Goal: Navigation & Orientation: Find specific page/section

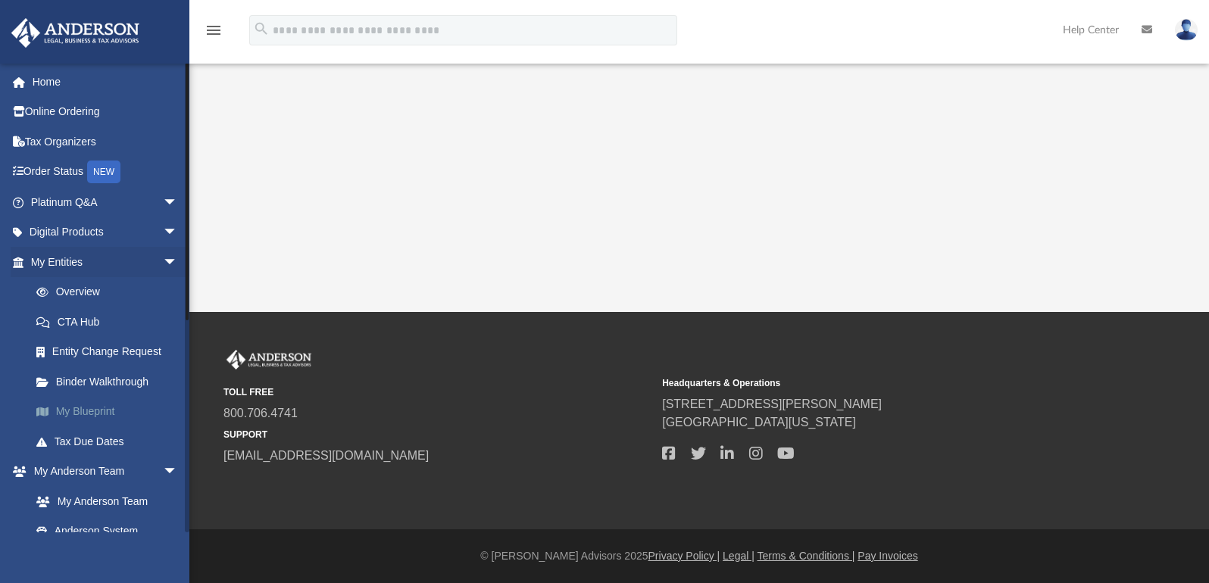
click at [76, 414] on link "My Blueprint" at bounding box center [110, 412] width 179 height 30
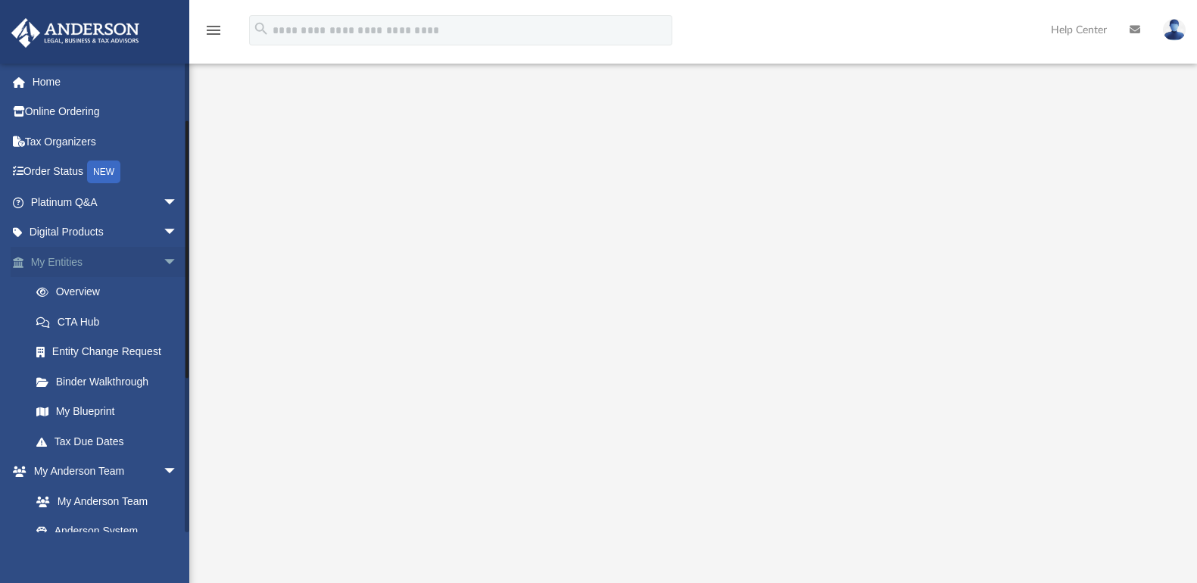
scroll to position [376, 0]
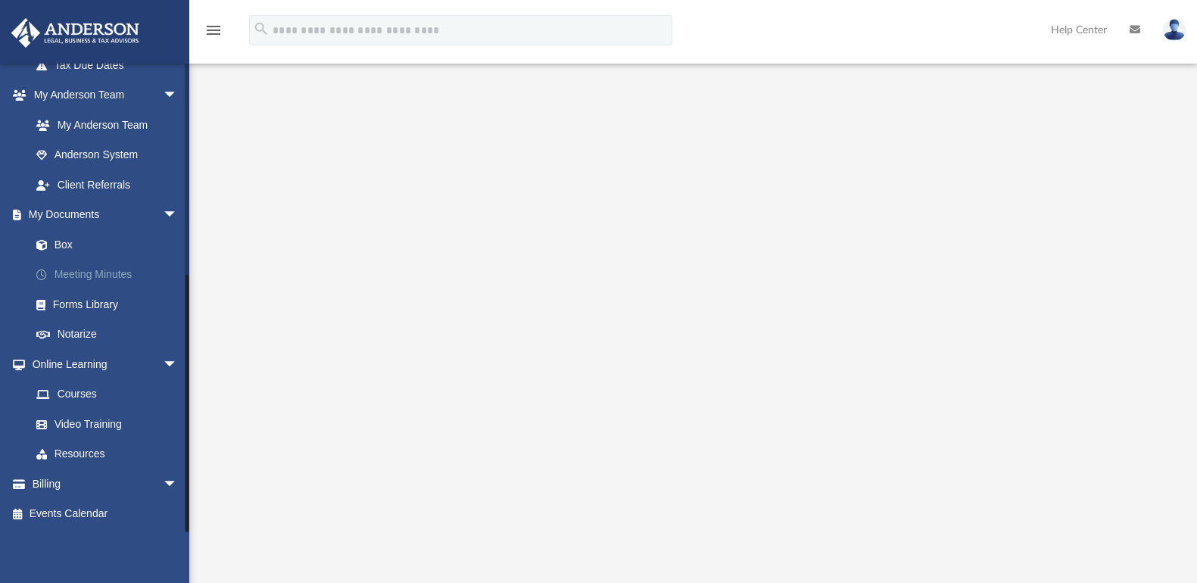
click at [83, 268] on link "Meeting Minutes" at bounding box center [110, 275] width 179 height 30
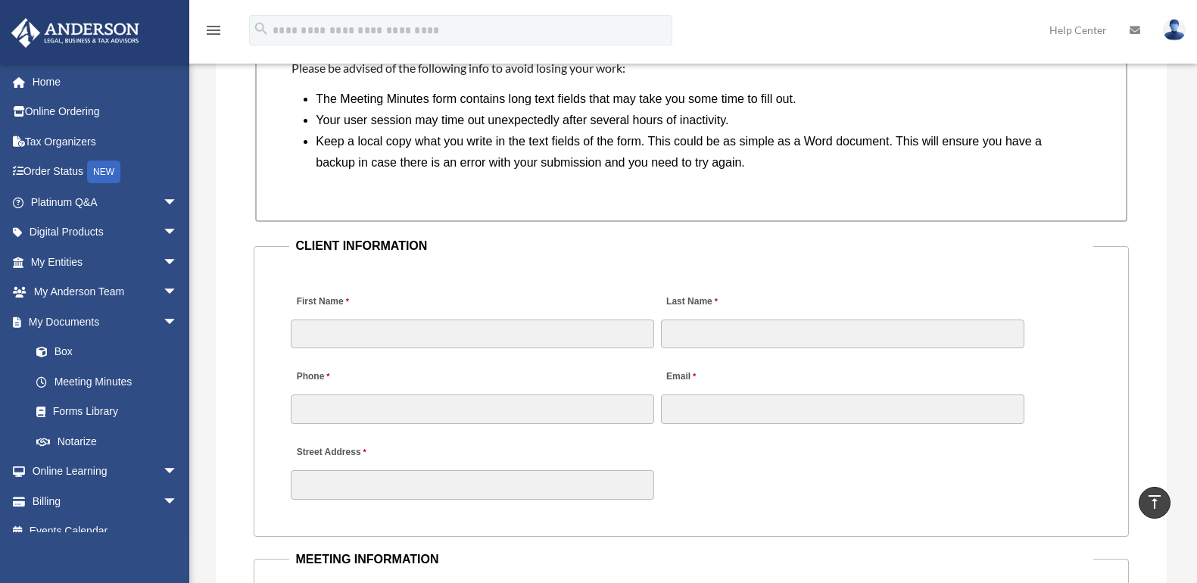
scroll to position [1363, 0]
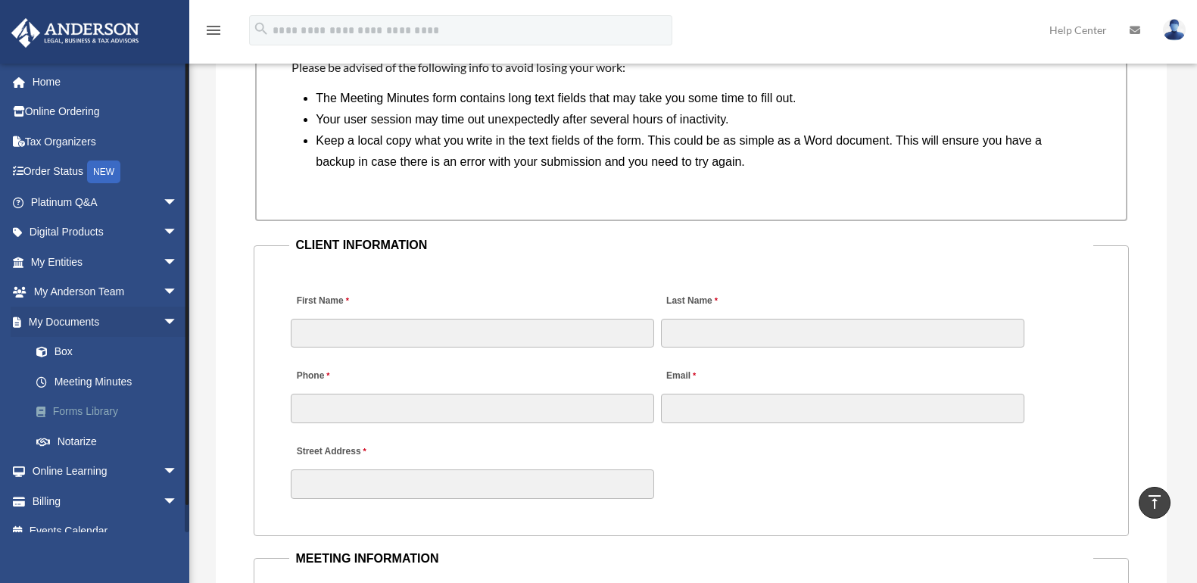
click at [74, 407] on link "Forms Library" at bounding box center [110, 412] width 179 height 30
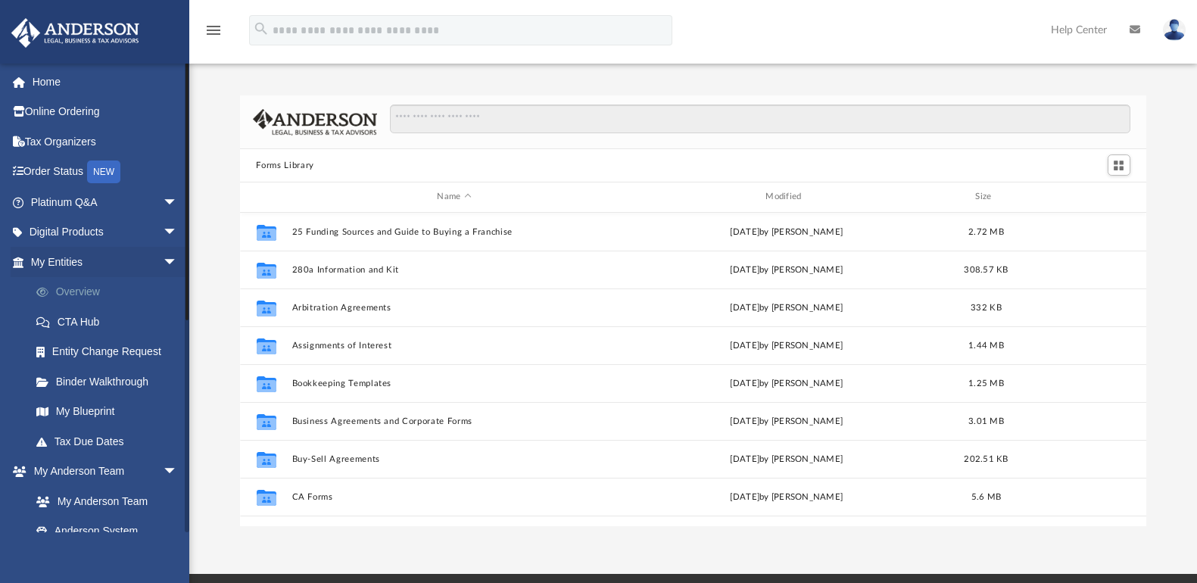
click at [73, 290] on link "Overview" at bounding box center [110, 292] width 179 height 30
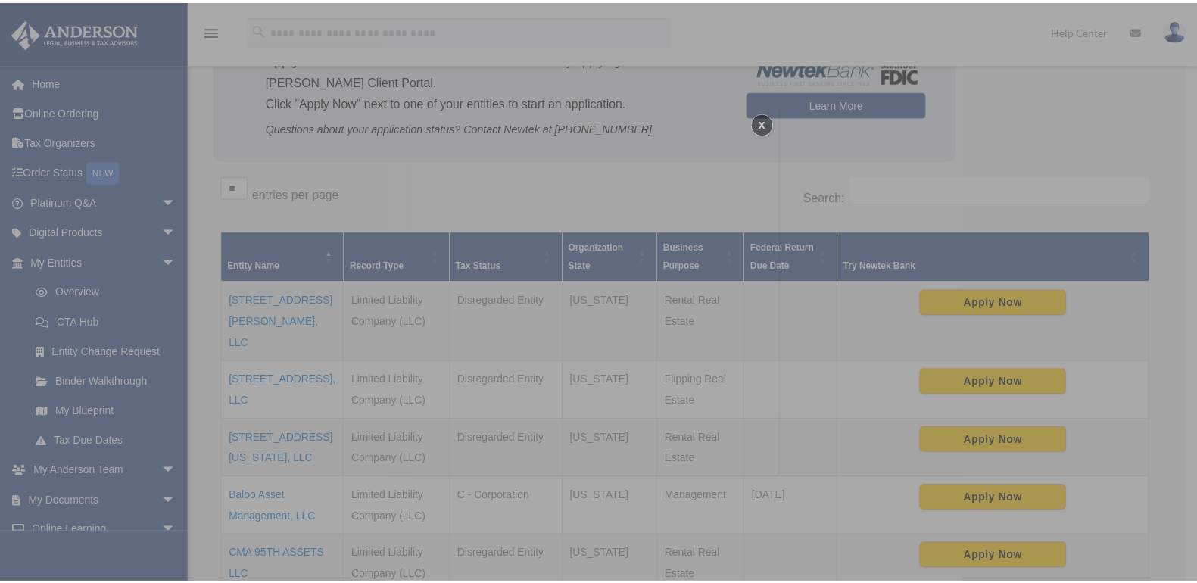
scroll to position [151, 0]
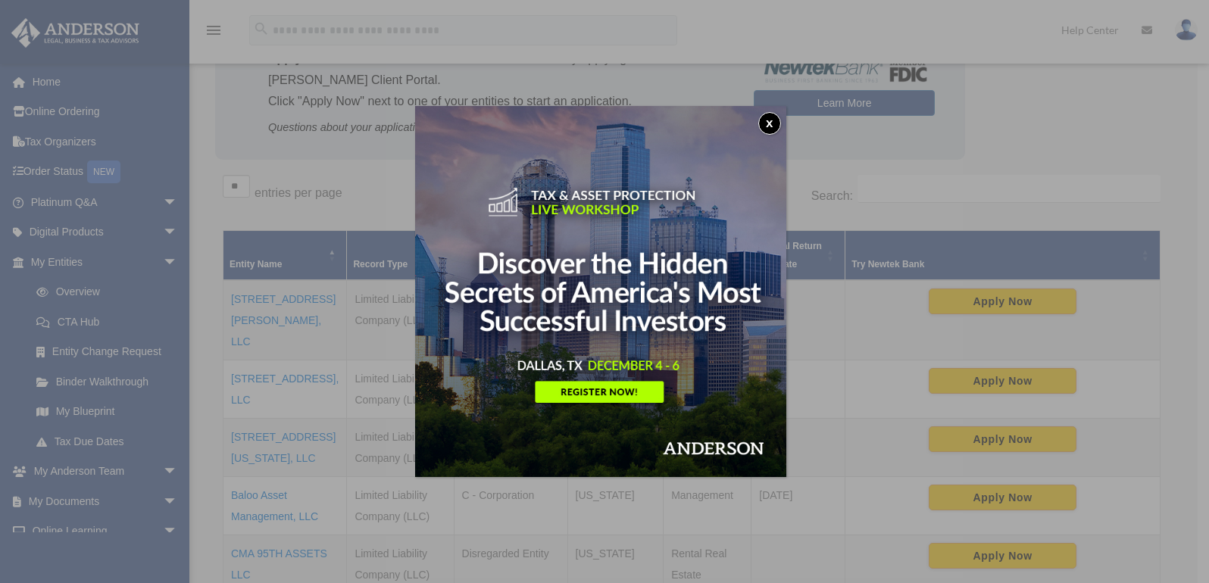
drag, startPoint x: 769, startPoint y: 124, endPoint x: 757, endPoint y: 124, distance: 12.1
click at [769, 124] on button "x" at bounding box center [769, 123] width 23 height 23
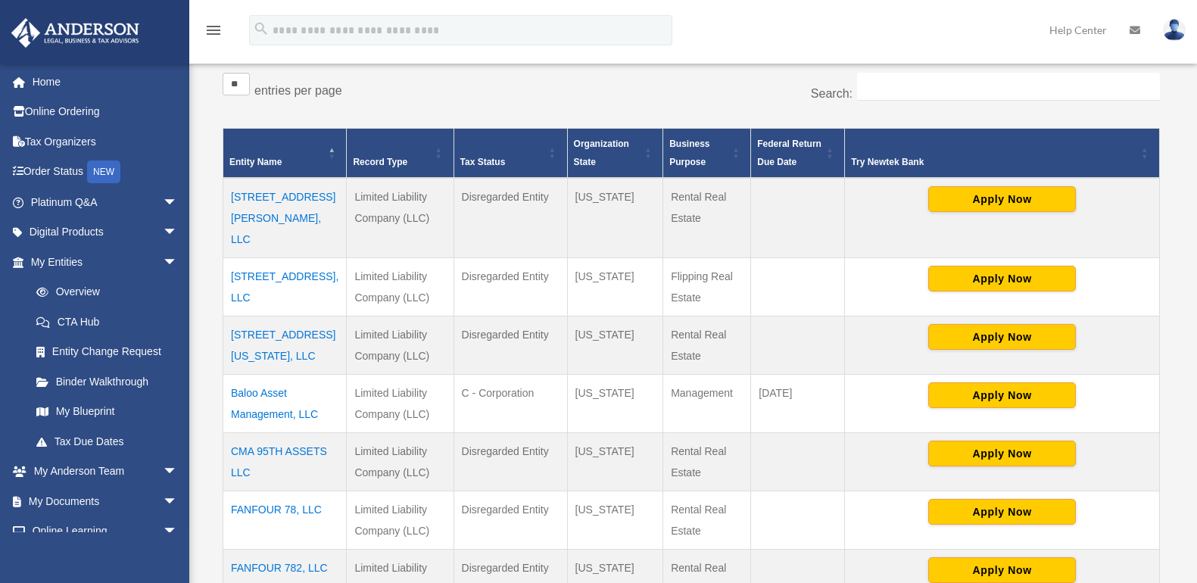
scroll to position [454, 0]
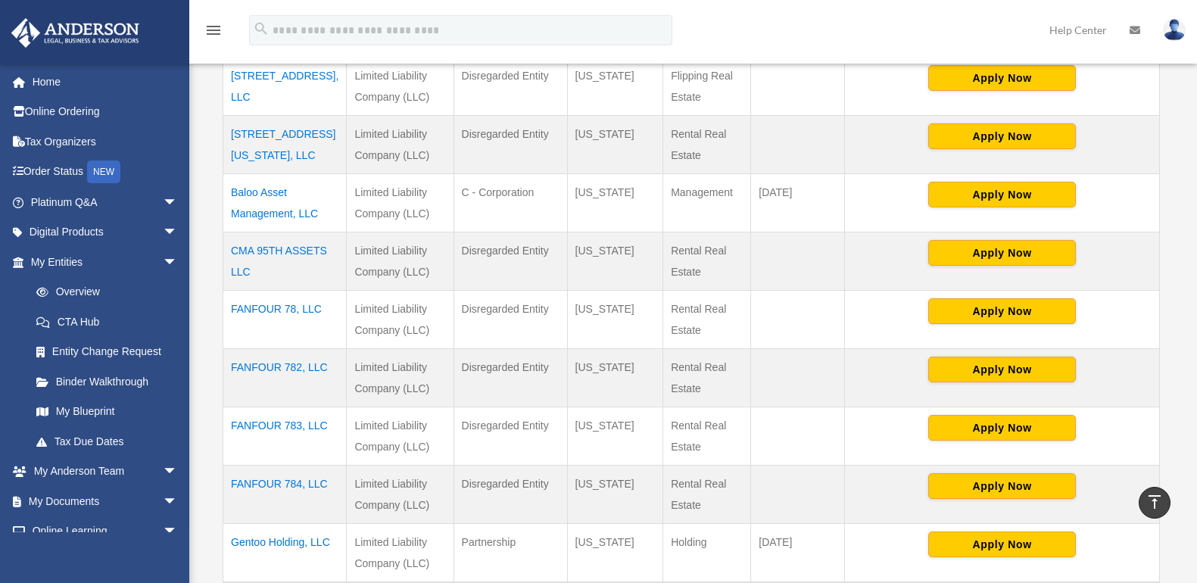
click at [248, 233] on td "CMA 95TH ASSETS LLC" at bounding box center [284, 262] width 123 height 58
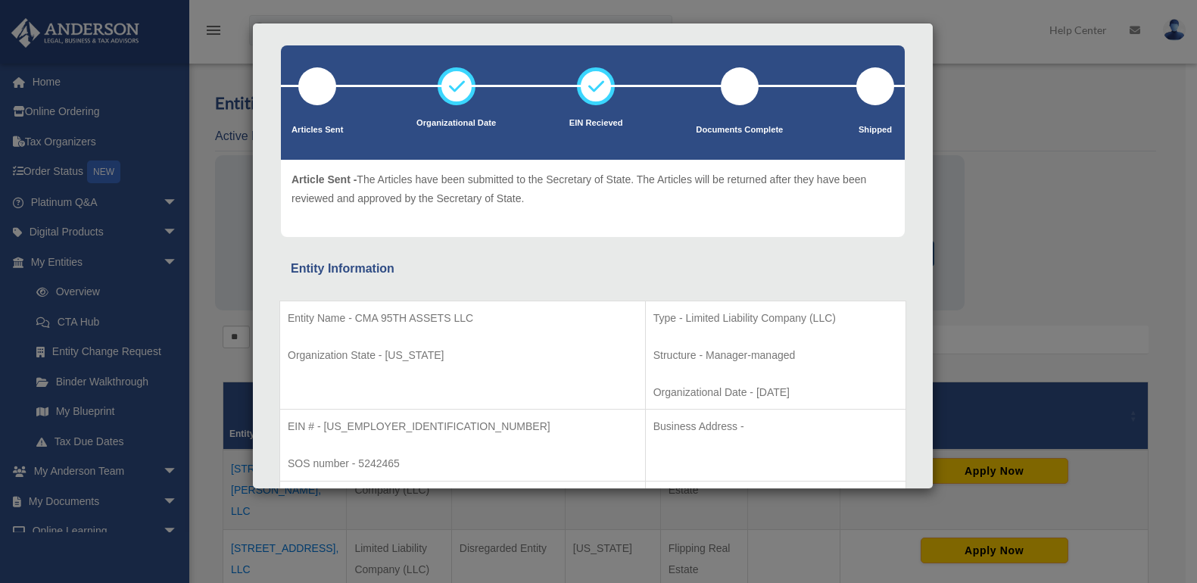
scroll to position [0, 0]
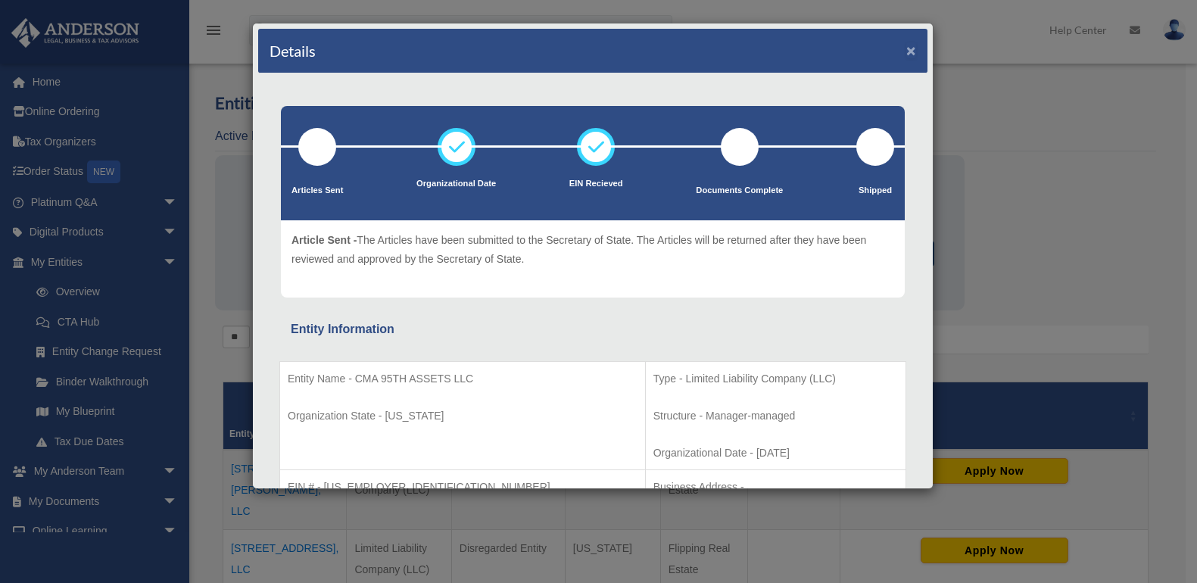
click at [907, 52] on button "×" at bounding box center [912, 50] width 10 height 16
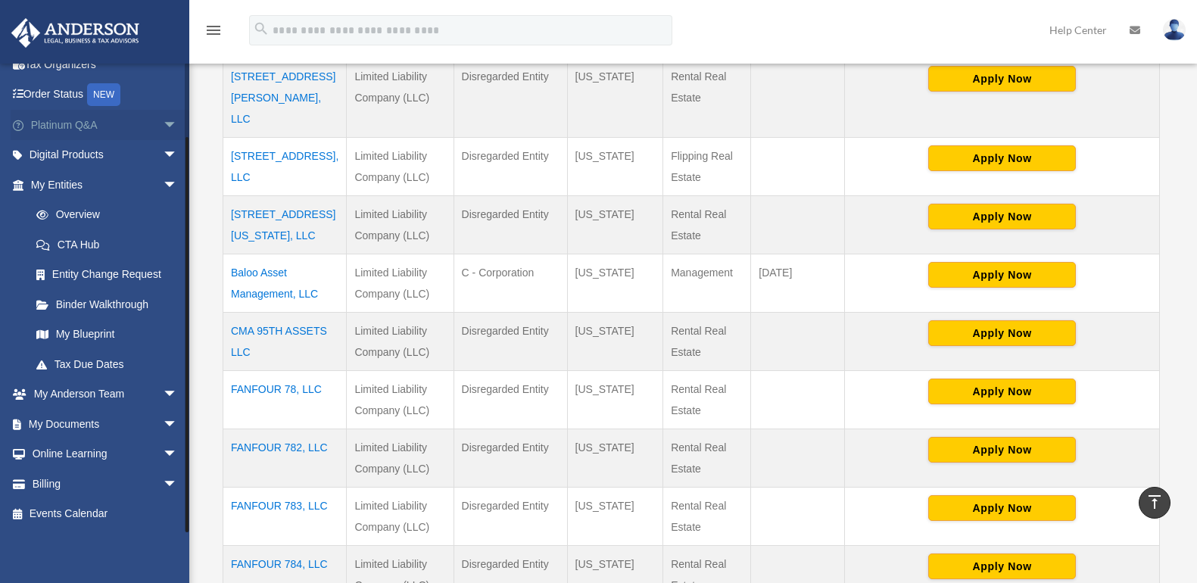
scroll to position [454, 0]
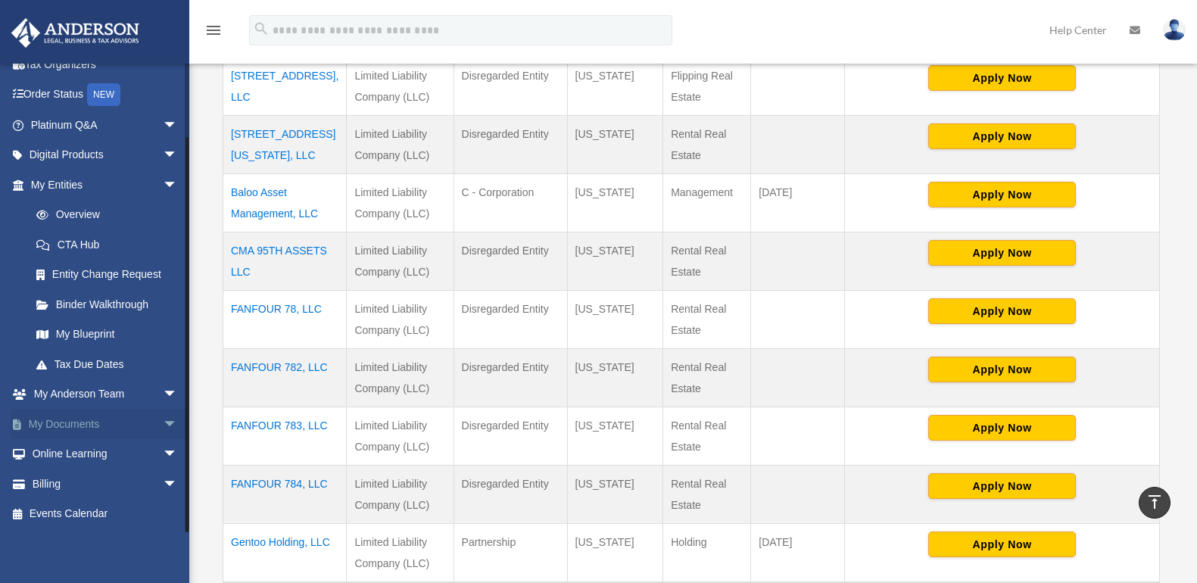
click at [61, 422] on link "My Documents arrow_drop_down" at bounding box center [106, 424] width 190 height 30
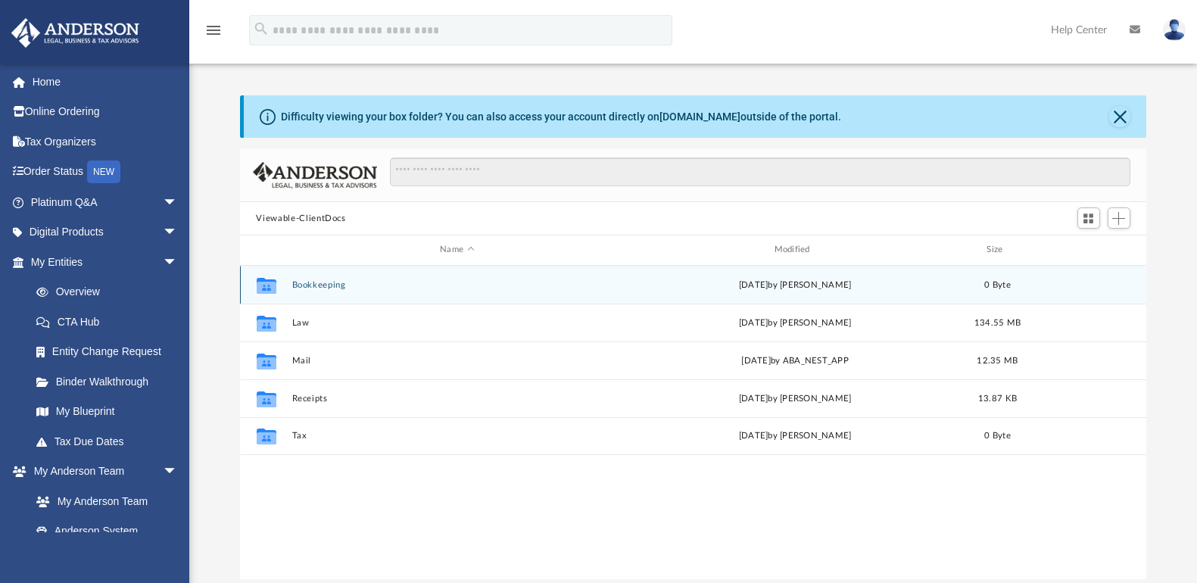
scroll to position [333, 896]
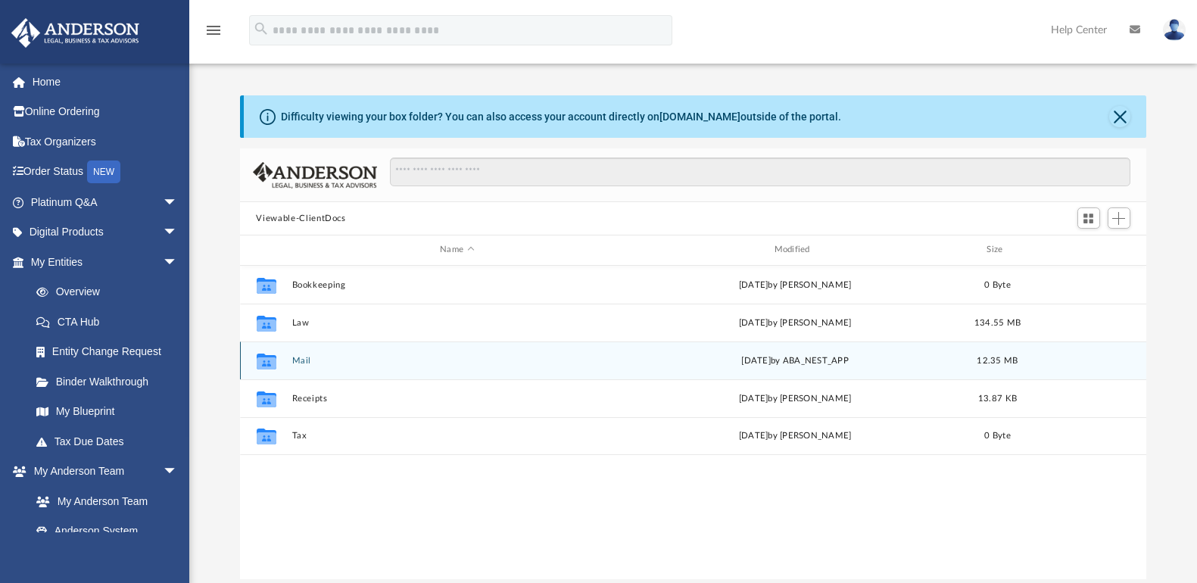
click at [300, 361] on button "Mail" at bounding box center [457, 361] width 331 height 10
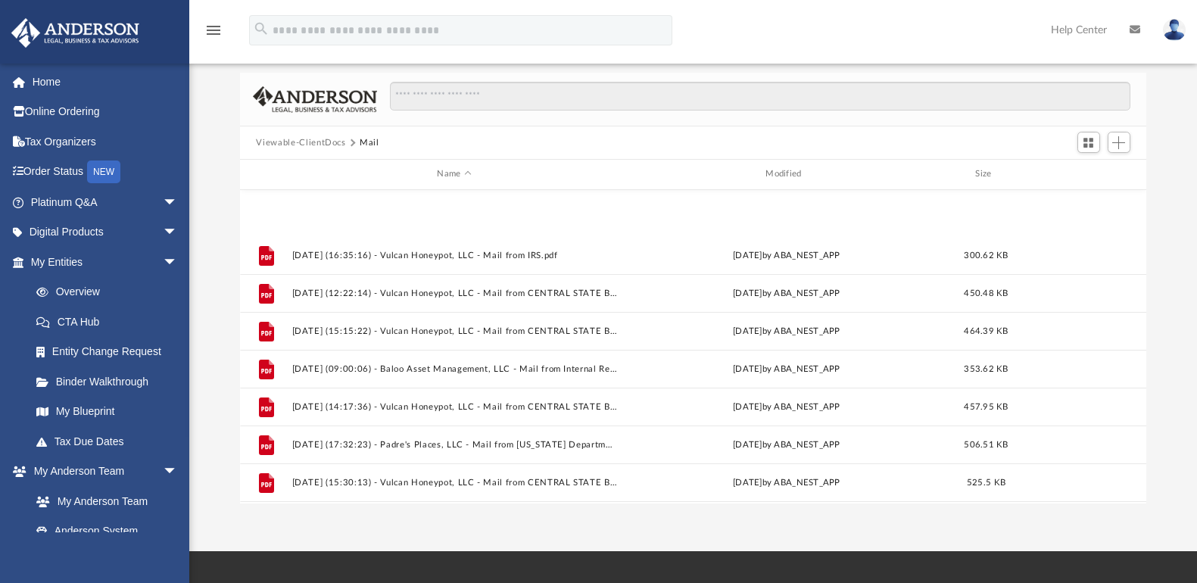
scroll to position [303, 0]
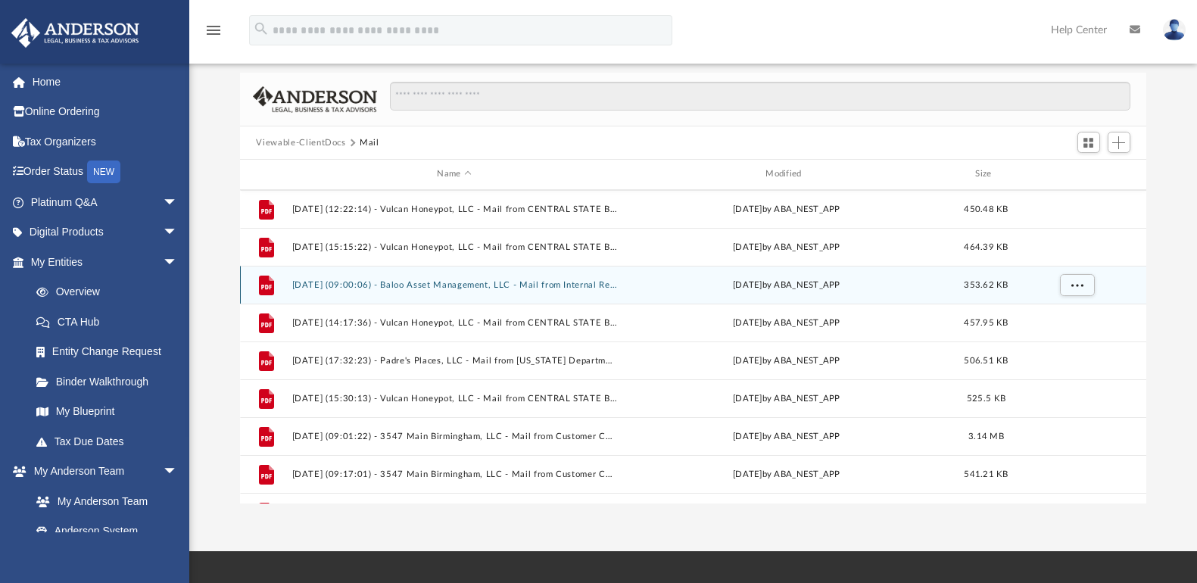
click at [416, 283] on button "[DATE] (09:00:06) - Baloo Asset Management, LLC - Mail from Internal Revenue Se…" at bounding box center [455, 285] width 326 height 10
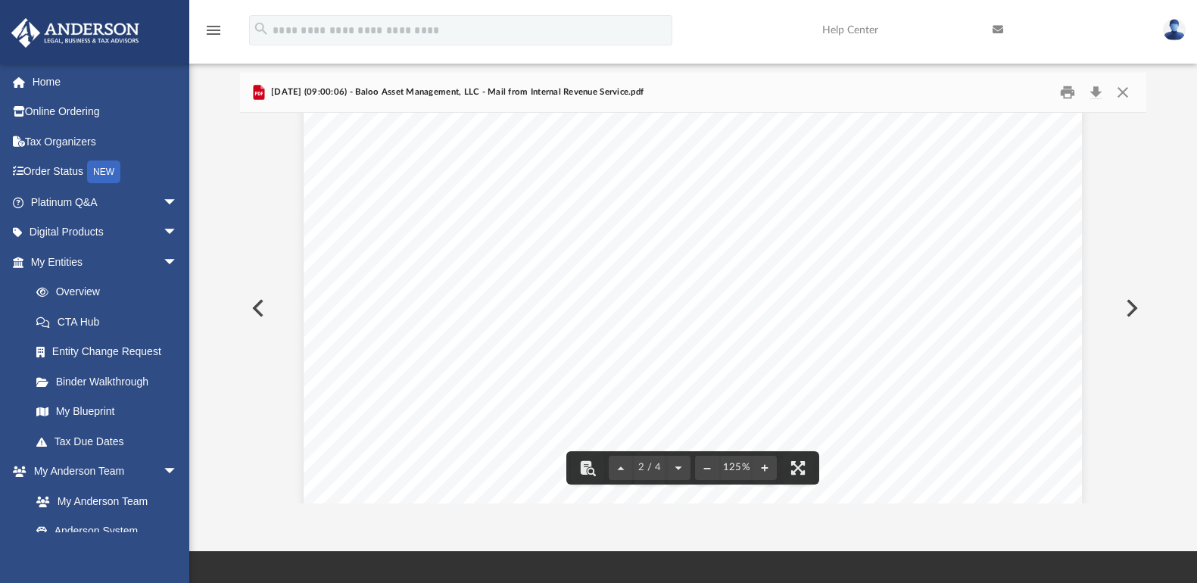
scroll to position [1590, 0]
click at [1123, 98] on button "Close" at bounding box center [1123, 92] width 27 height 23
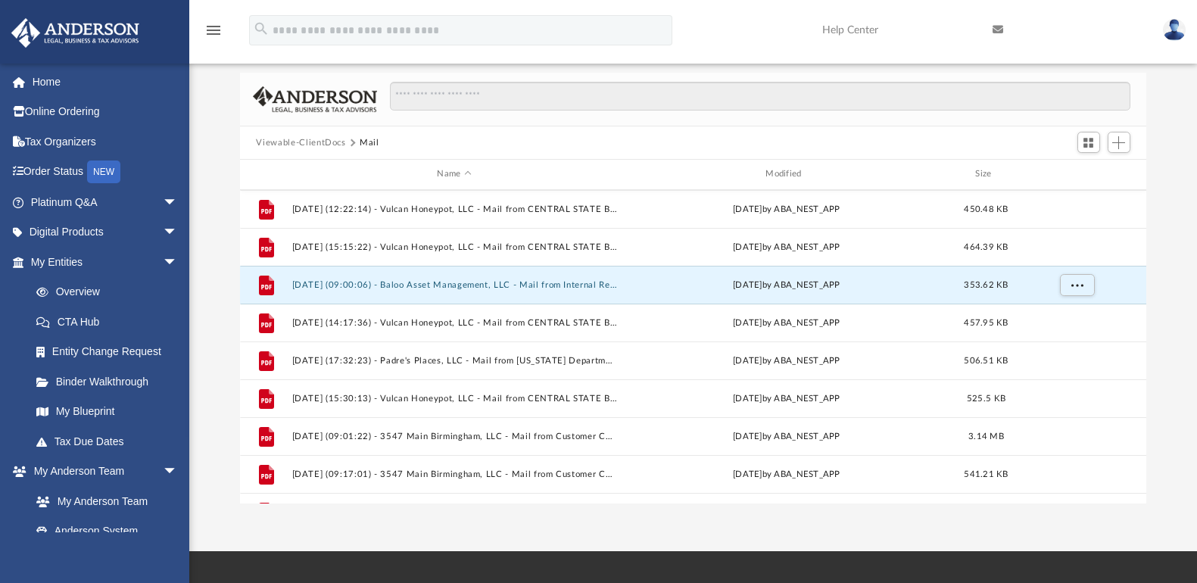
click at [329, 144] on button "Viewable-ClientDocs" at bounding box center [300, 143] width 89 height 14
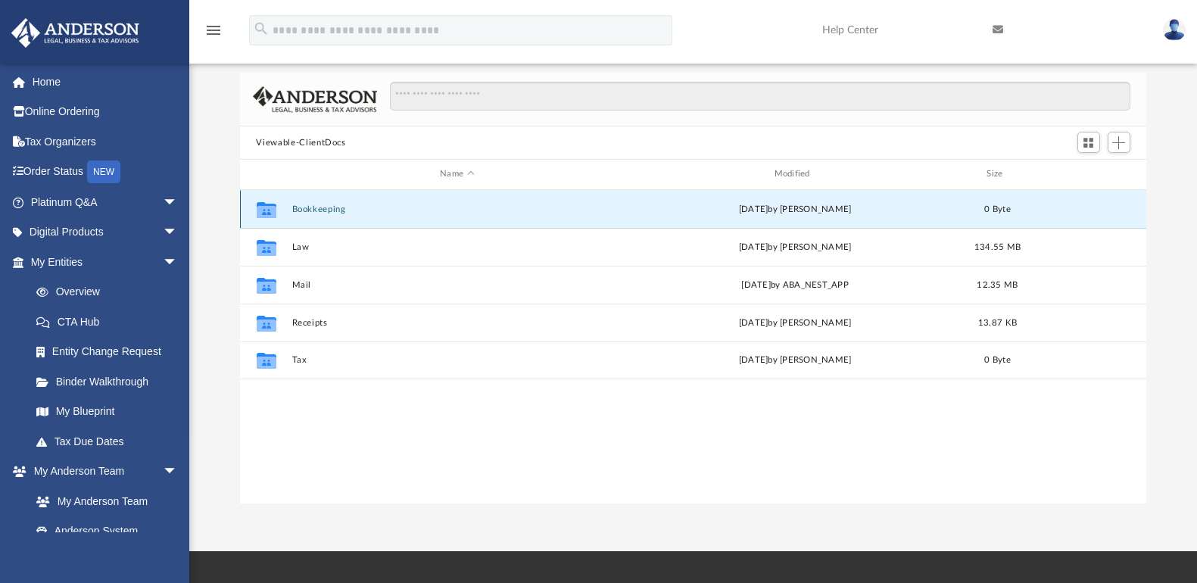
click at [309, 208] on button "Bookkeeping" at bounding box center [457, 209] width 331 height 10
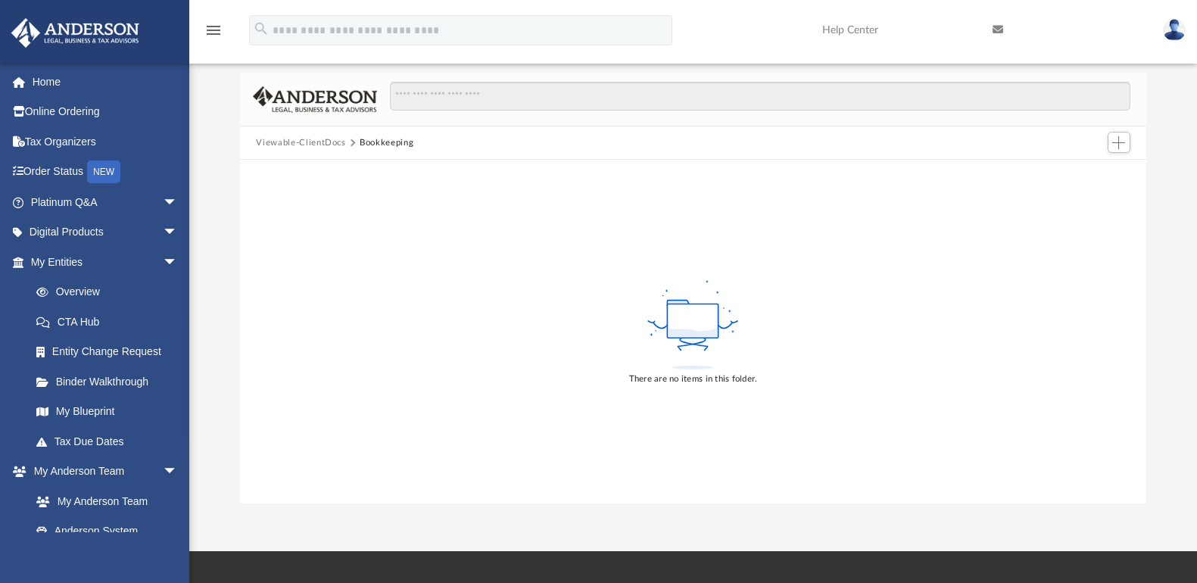
click at [307, 138] on button "Viewable-ClientDocs" at bounding box center [300, 143] width 89 height 14
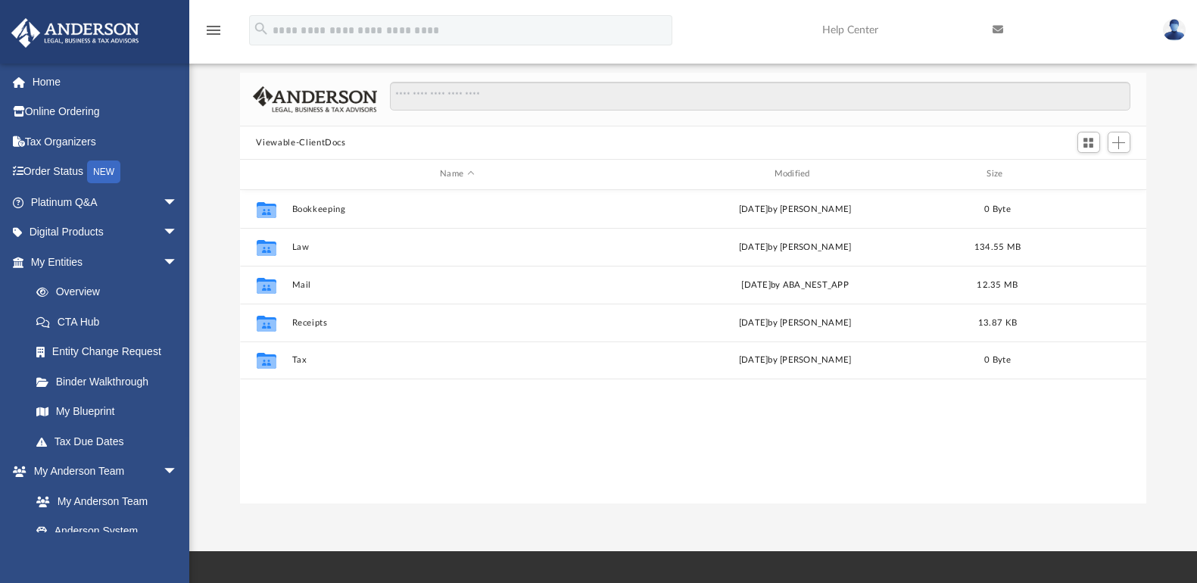
scroll to position [333, 896]
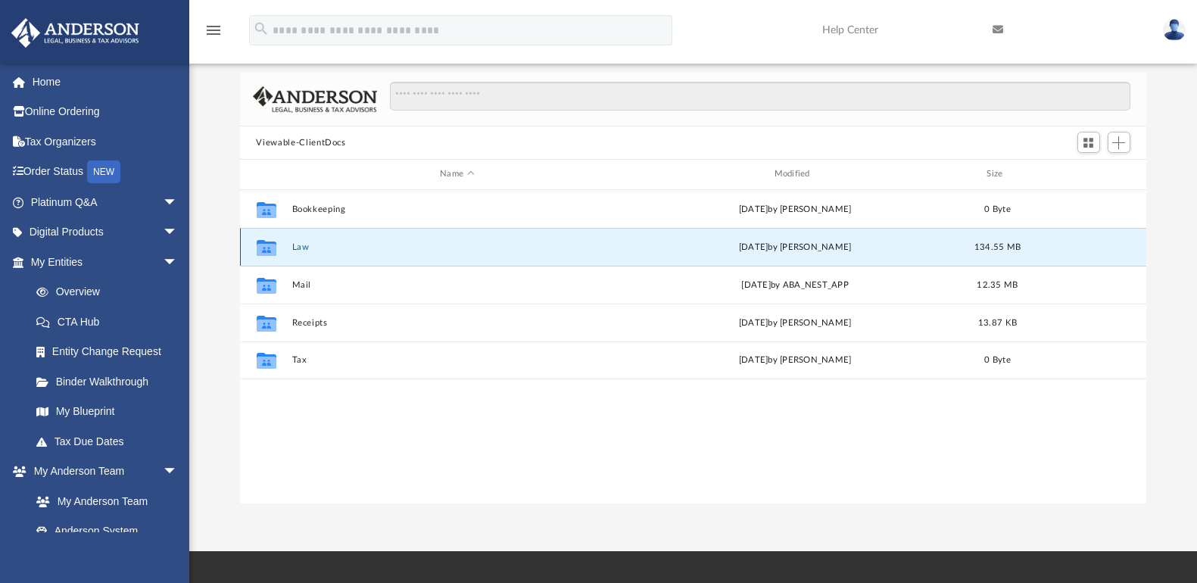
click at [297, 243] on button "Law" at bounding box center [457, 247] width 331 height 10
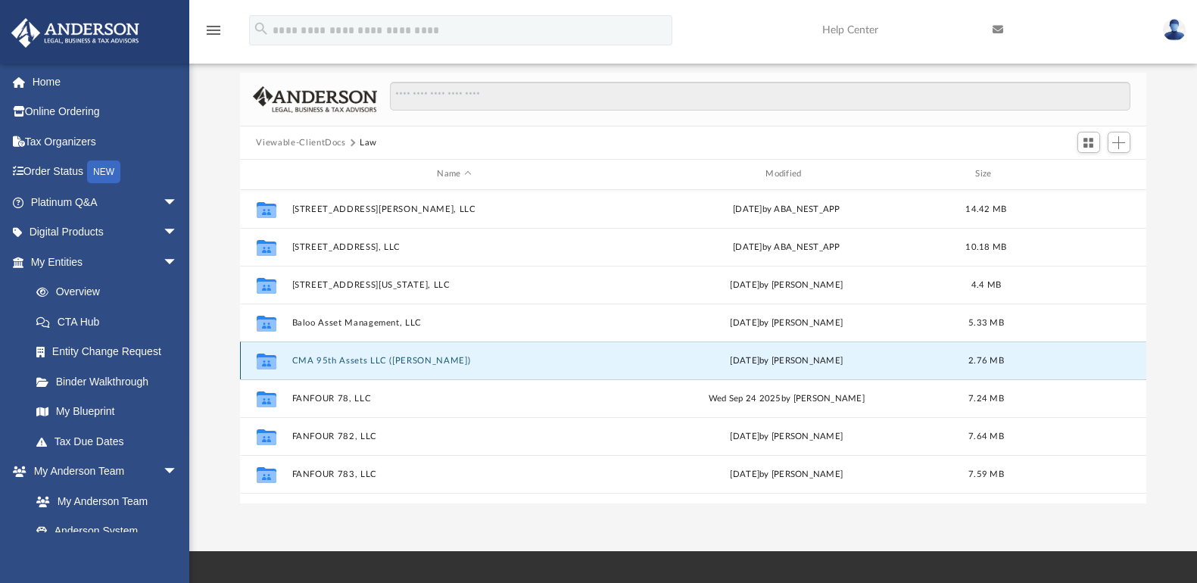
click at [345, 361] on button "CMA 95th Assets LLC ([PERSON_NAME])" at bounding box center [455, 361] width 326 height 10
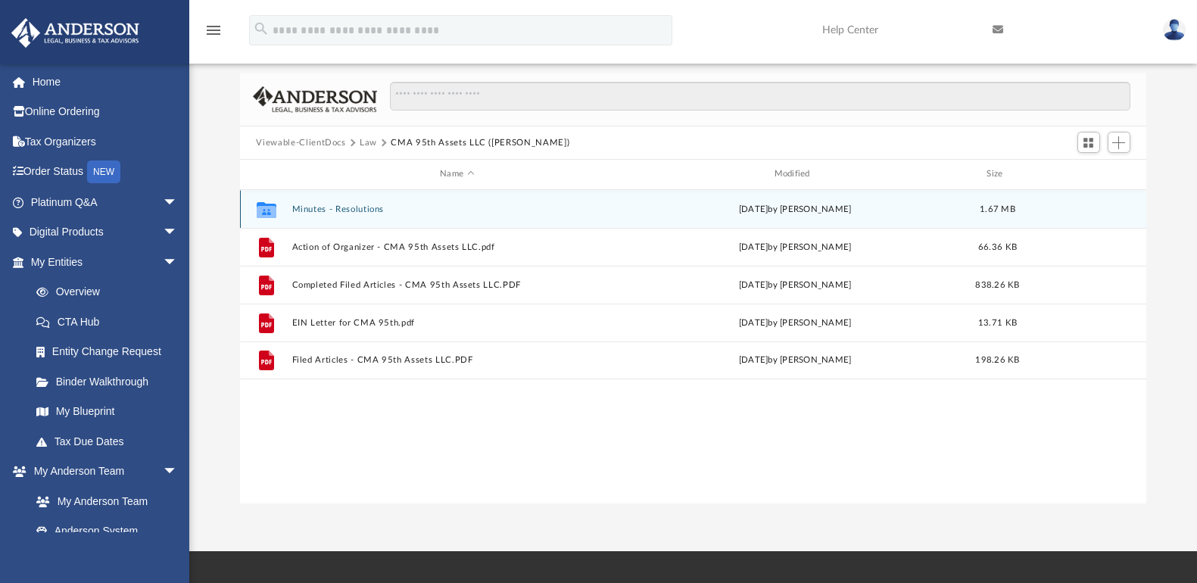
click at [348, 214] on button "Minutes - Resolutions" at bounding box center [457, 209] width 331 height 10
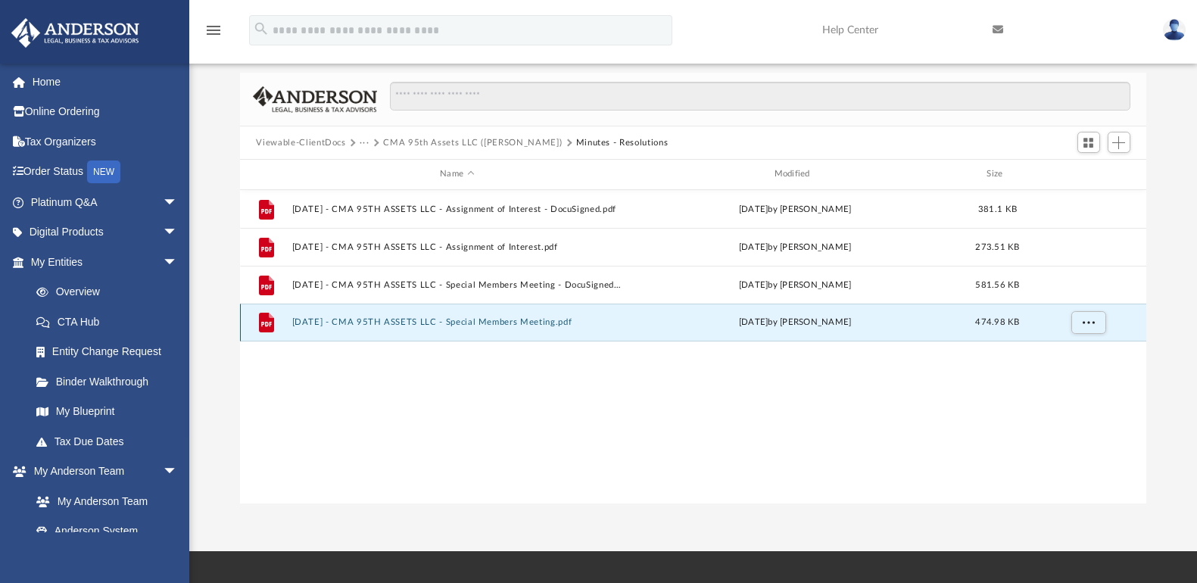
click at [404, 318] on button "[DATE] - CMA 95TH ASSETS LLC - Special Members Meeting.pdf" at bounding box center [457, 322] width 331 height 10
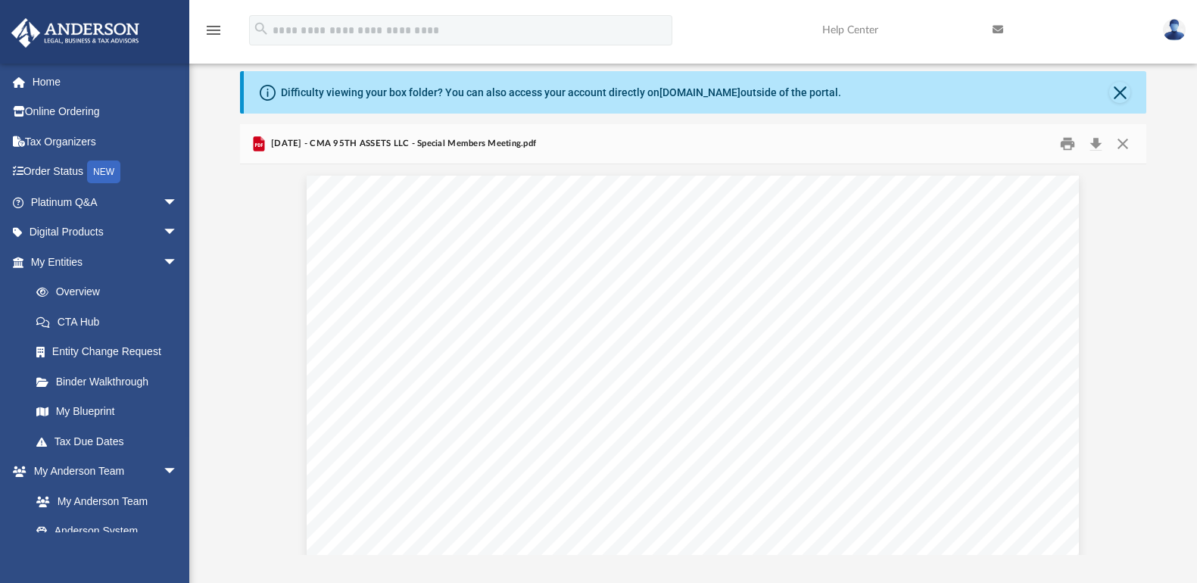
scroll to position [0, 0]
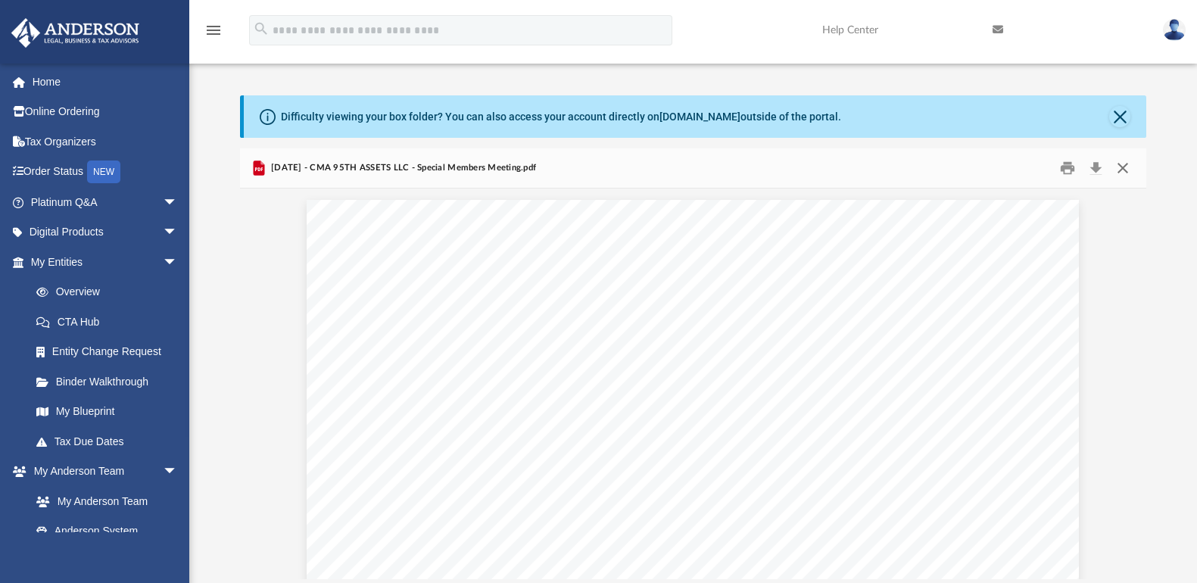
click at [1122, 167] on button "Close" at bounding box center [1123, 168] width 27 height 23
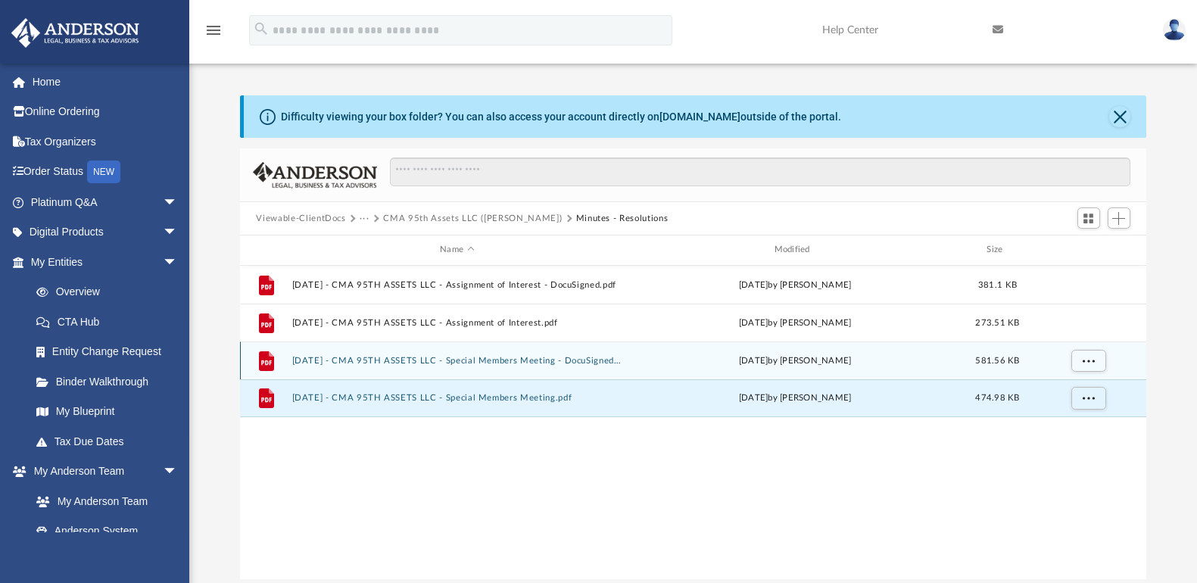
click at [524, 356] on button "[DATE] - CMA 95TH ASSETS LLC - Special Members Meeting - DocuSigned.pdf" at bounding box center [457, 361] width 331 height 10
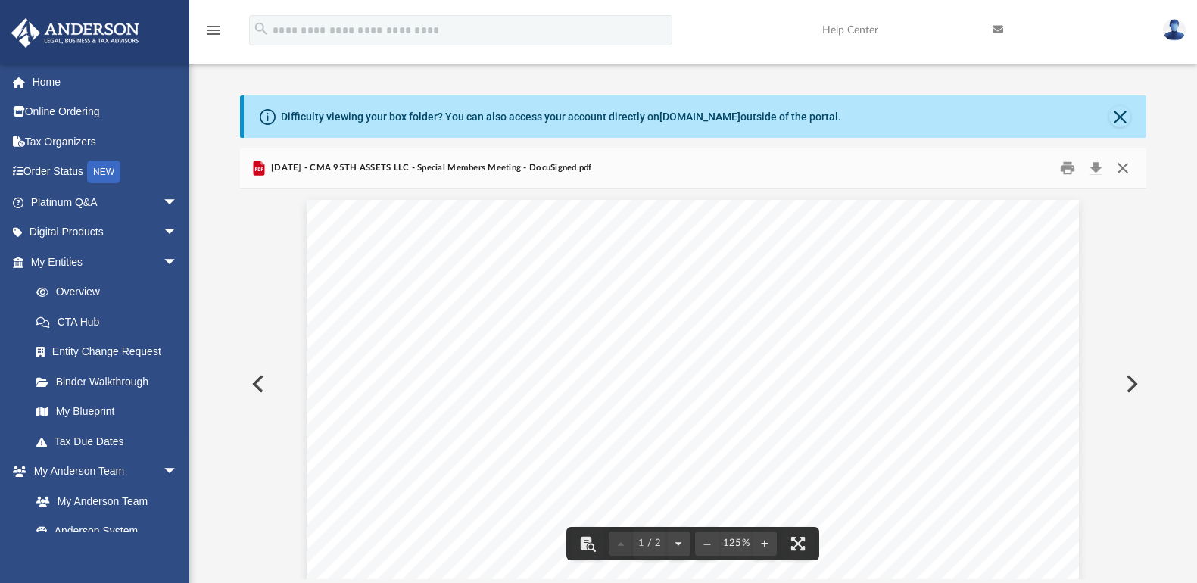
click at [1117, 168] on button "Close" at bounding box center [1123, 168] width 27 height 23
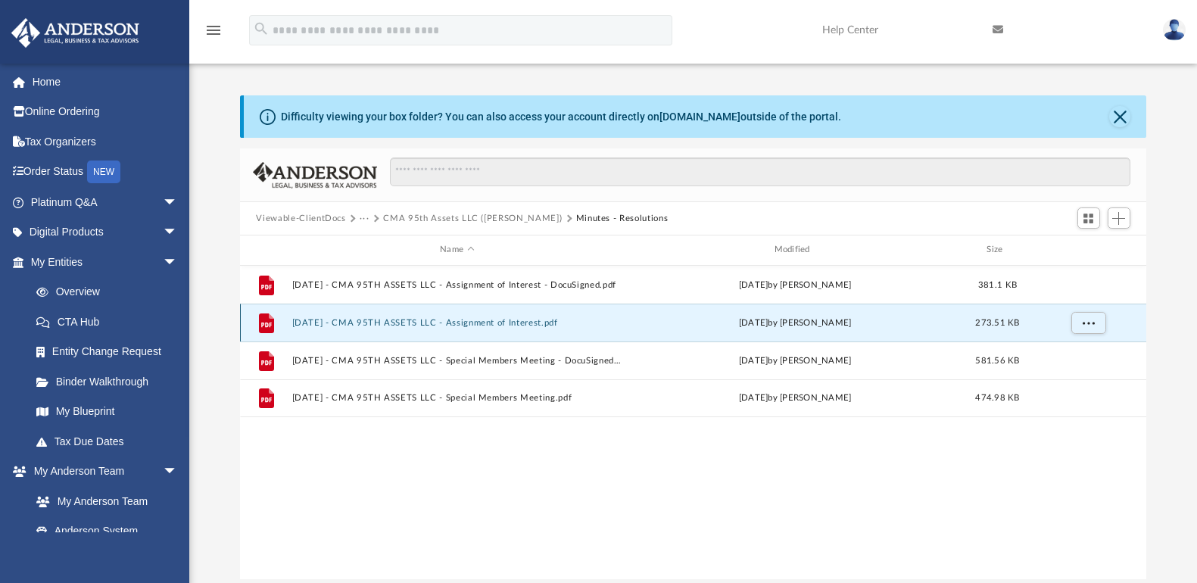
click at [475, 326] on button "[DATE] - CMA 95TH ASSETS LLC - Assignment of Interest.pdf" at bounding box center [457, 323] width 331 height 10
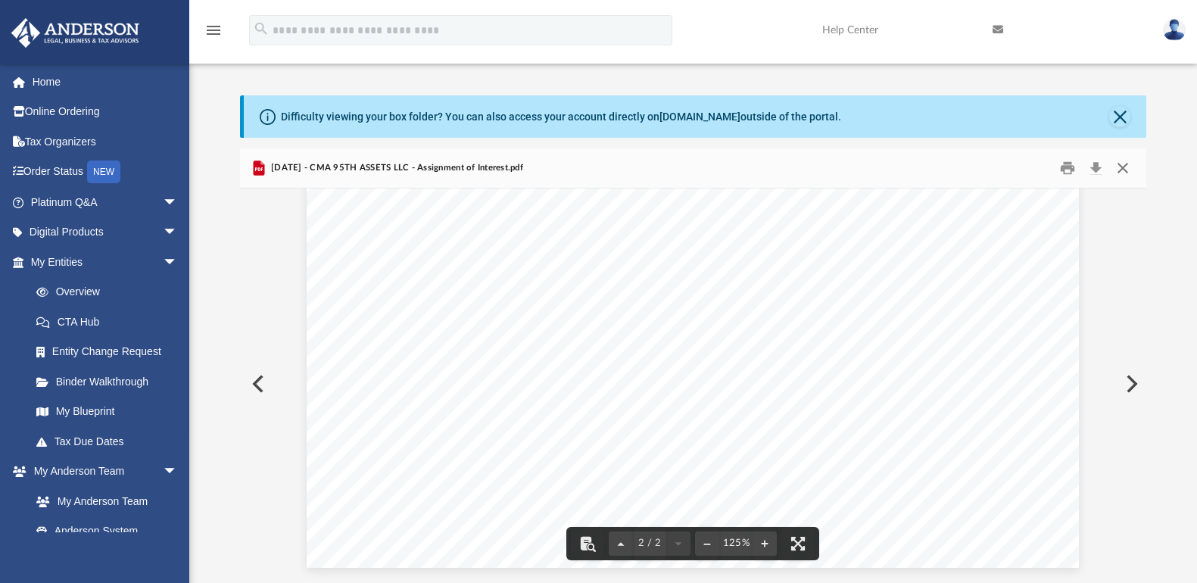
click at [1112, 164] on button "Close" at bounding box center [1123, 168] width 27 height 23
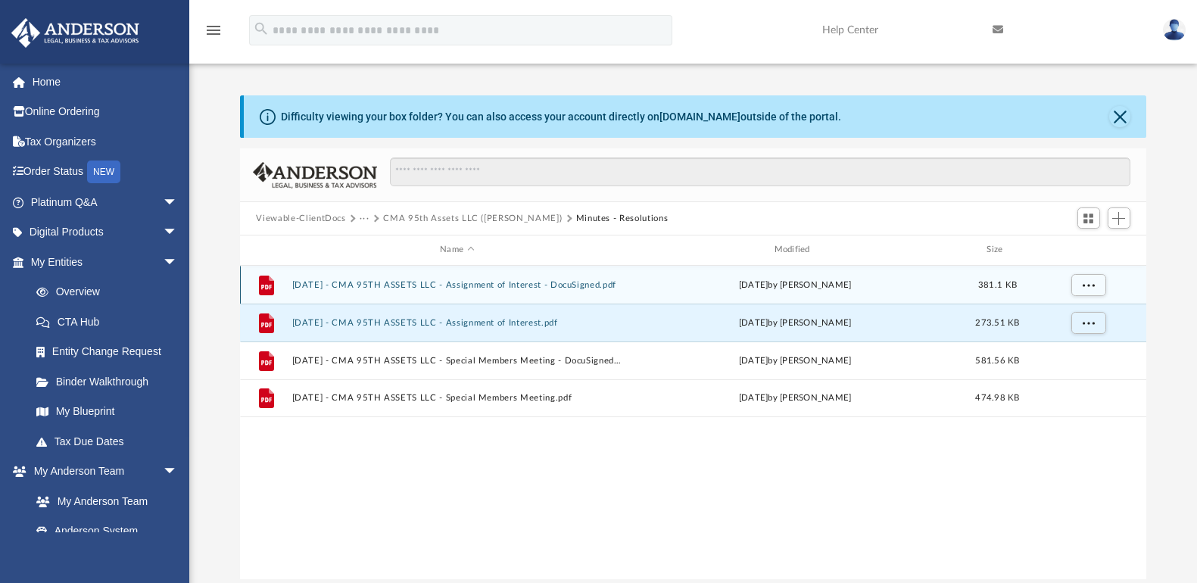
click at [521, 282] on button "[DATE] - CMA 95TH ASSETS LLC - Assignment of Interest - DocuSigned.pdf" at bounding box center [457, 285] width 331 height 10
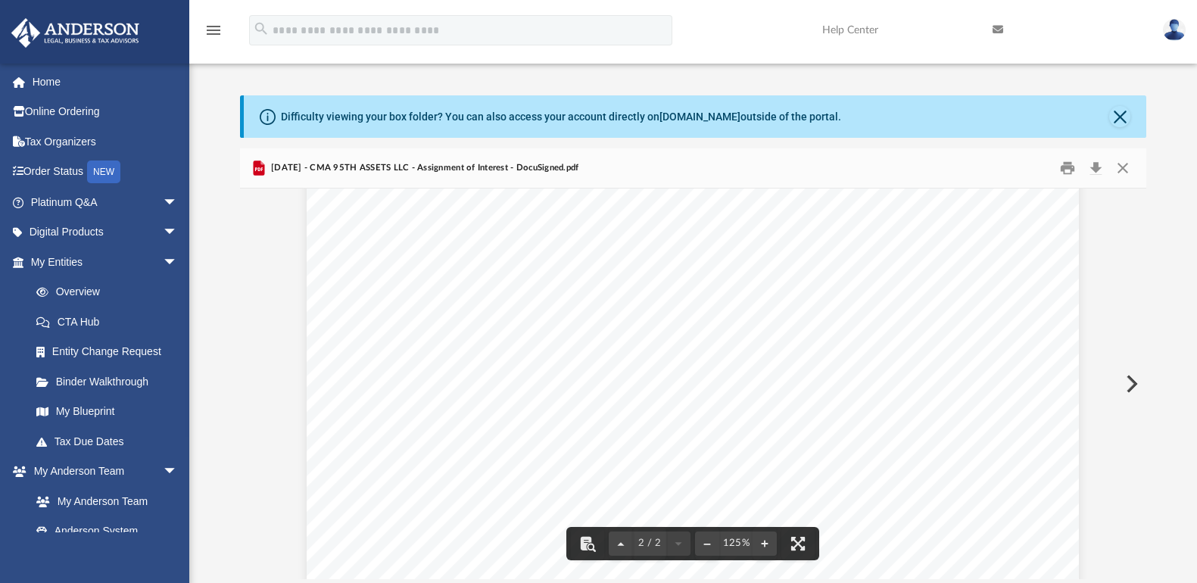
scroll to position [1439, 0]
click at [1122, 171] on button "Close" at bounding box center [1123, 168] width 27 height 23
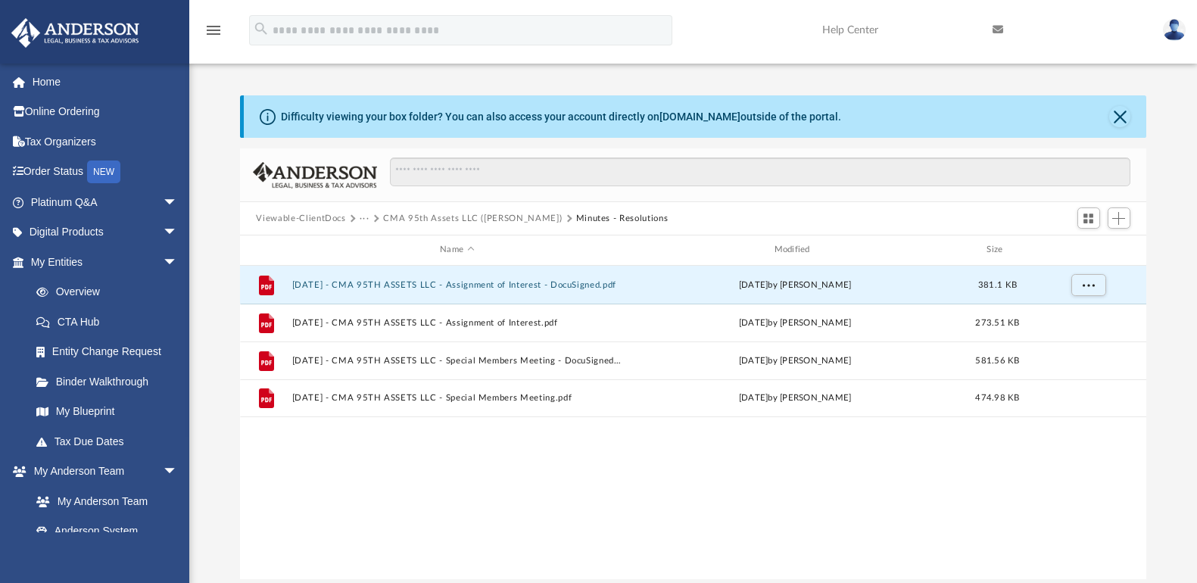
click at [429, 220] on button "CMA 95th Assets LLC ([PERSON_NAME])" at bounding box center [472, 219] width 179 height 14
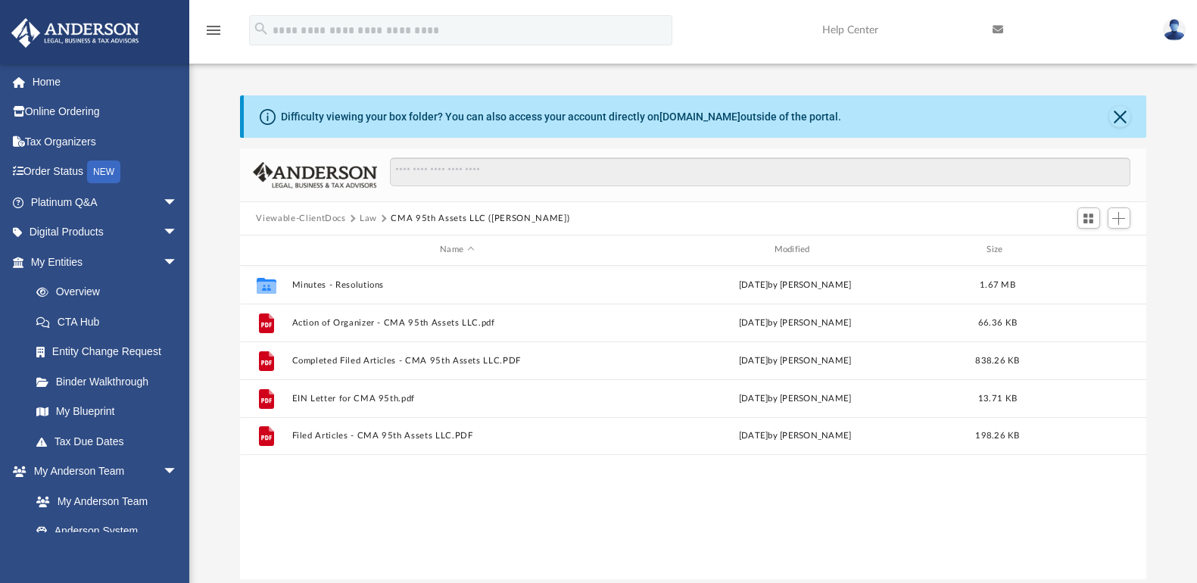
click at [370, 220] on button "Law" at bounding box center [368, 219] width 17 height 14
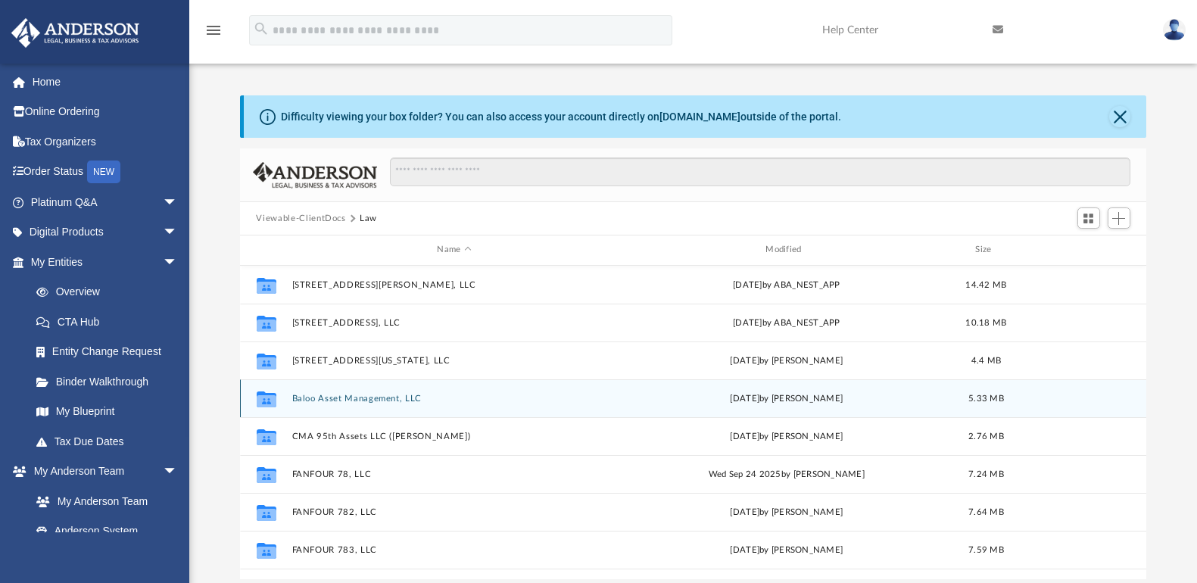
click at [347, 401] on button "Baloo Asset Management, LLC" at bounding box center [455, 399] width 326 height 10
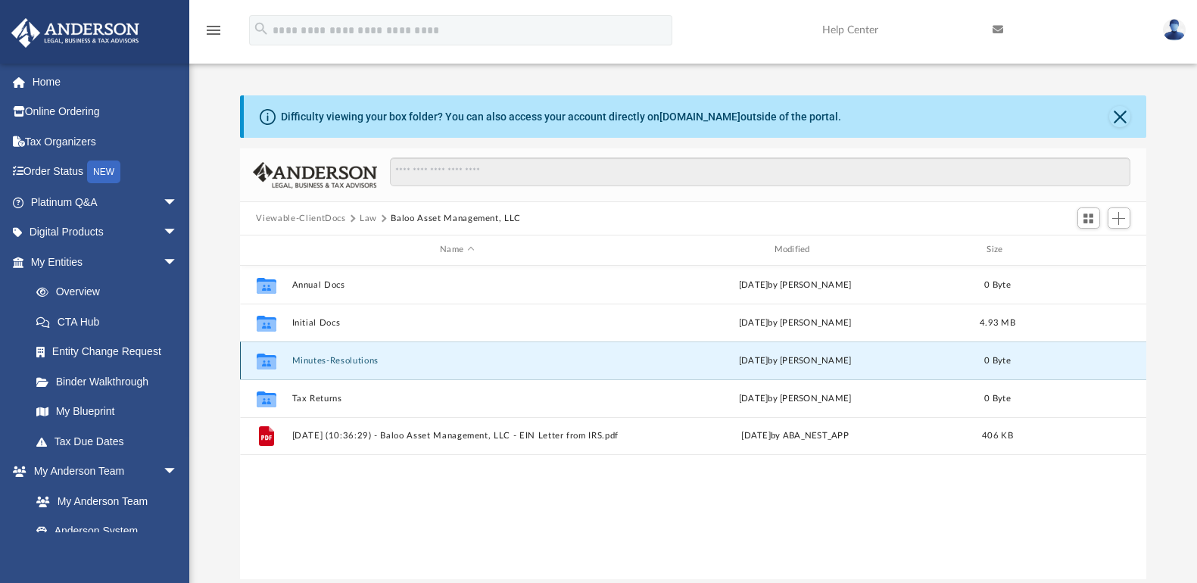
click at [343, 360] on button "Minutes-Resolutions" at bounding box center [457, 361] width 331 height 10
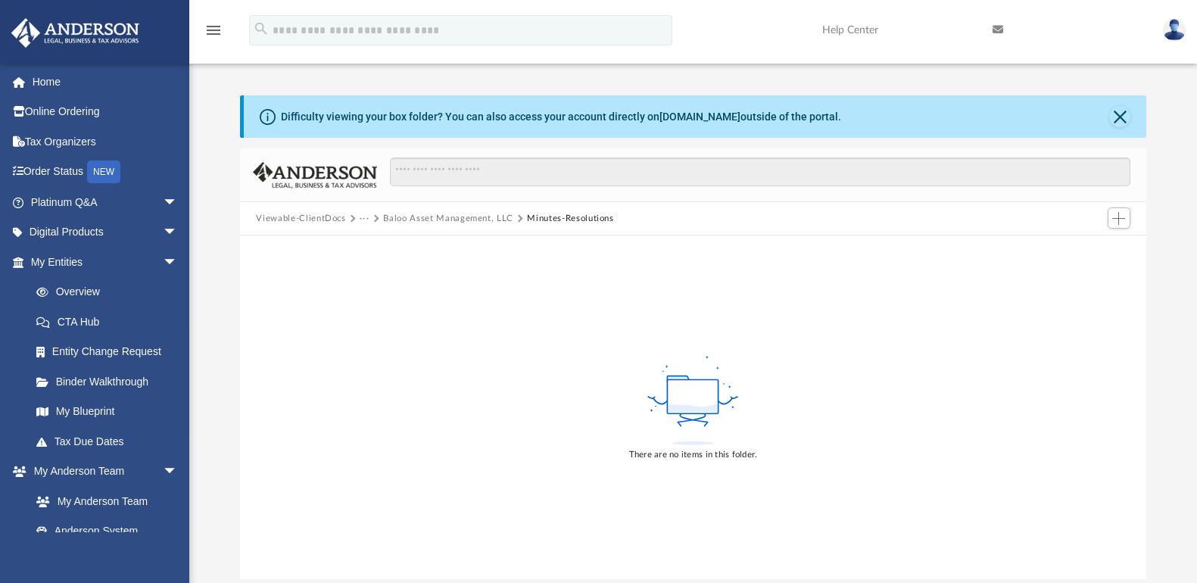
click at [459, 220] on button "Baloo Asset Management, LLC" at bounding box center [448, 219] width 130 height 14
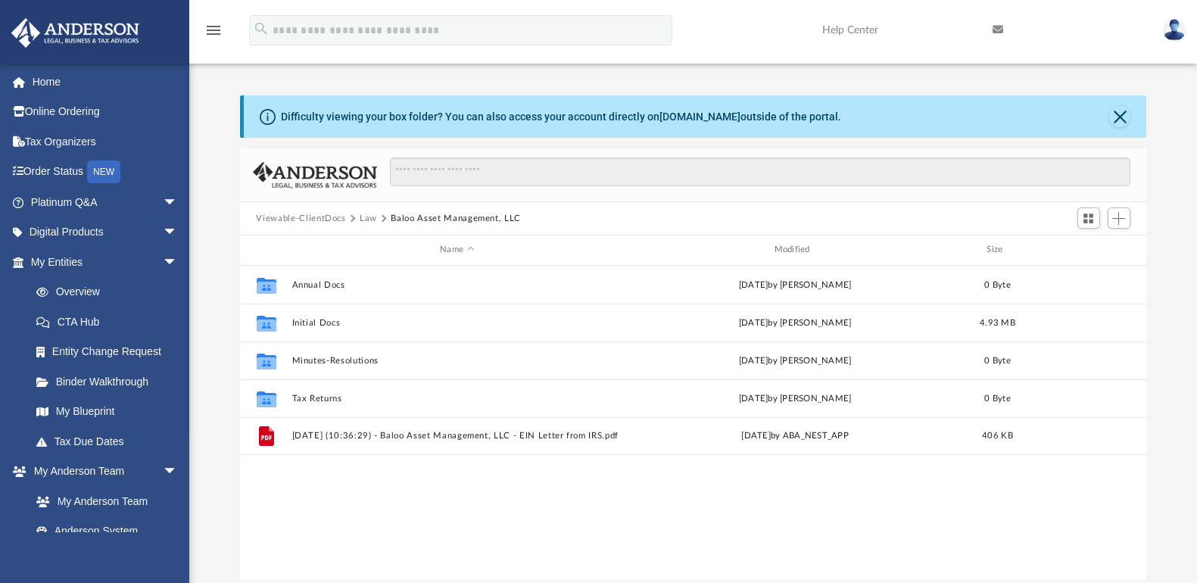
scroll to position [333, 896]
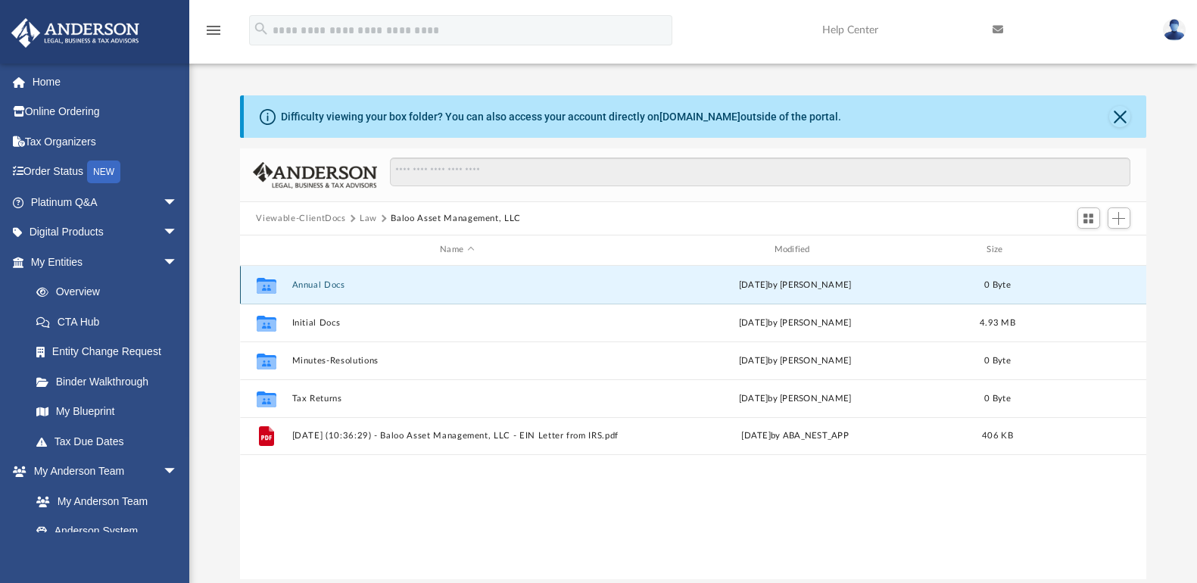
click at [304, 284] on button "Annual Docs" at bounding box center [457, 285] width 331 height 10
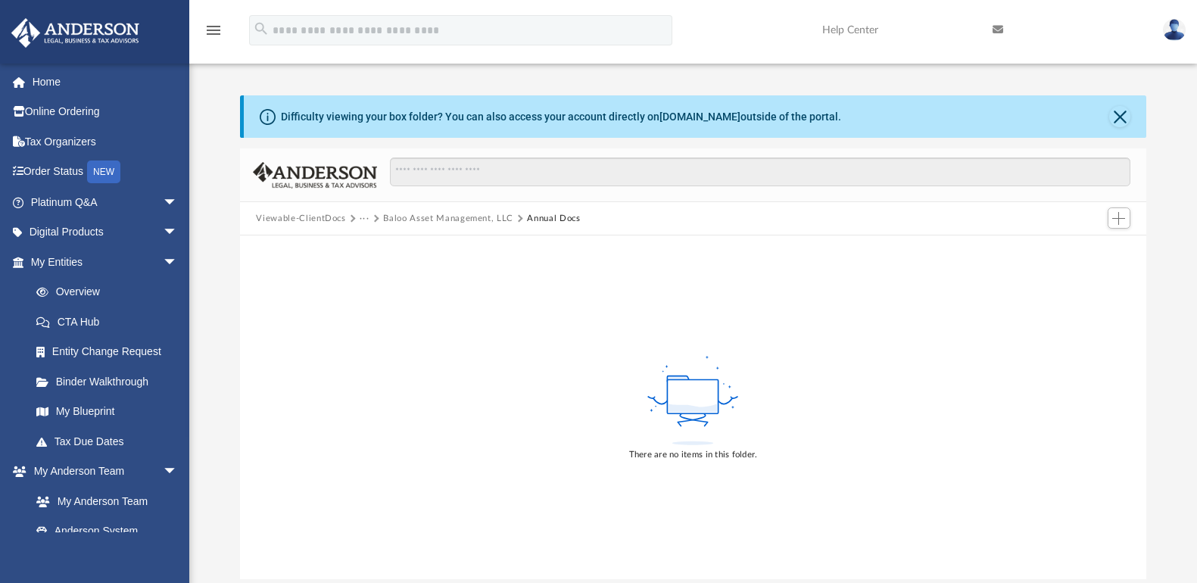
click at [414, 214] on button "Baloo Asset Management, LLC" at bounding box center [448, 219] width 130 height 14
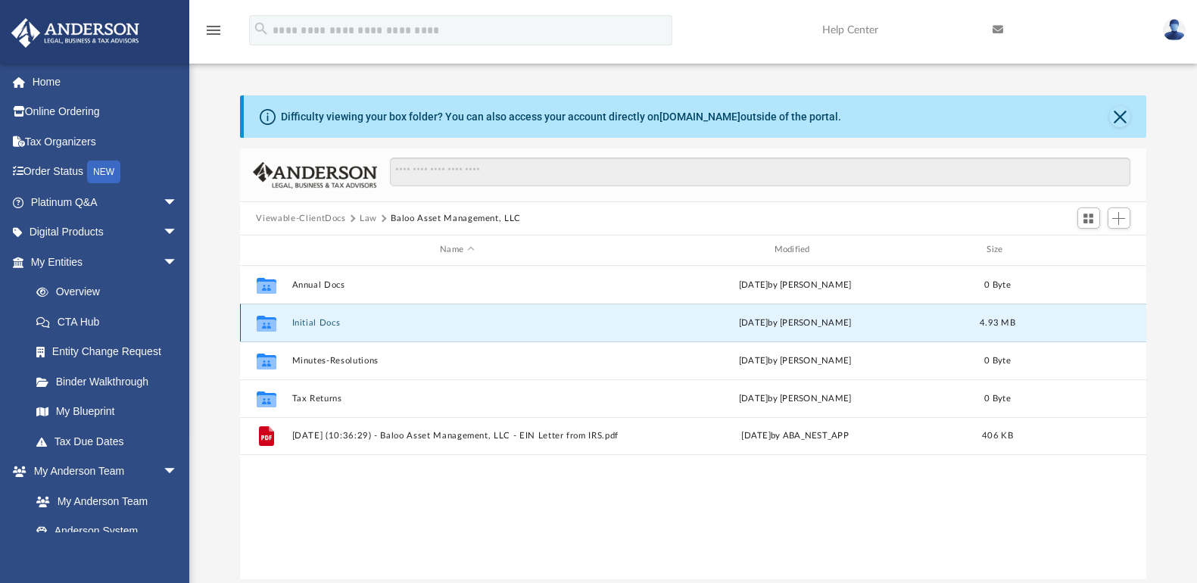
click at [301, 326] on button "Initial Docs" at bounding box center [457, 323] width 331 height 10
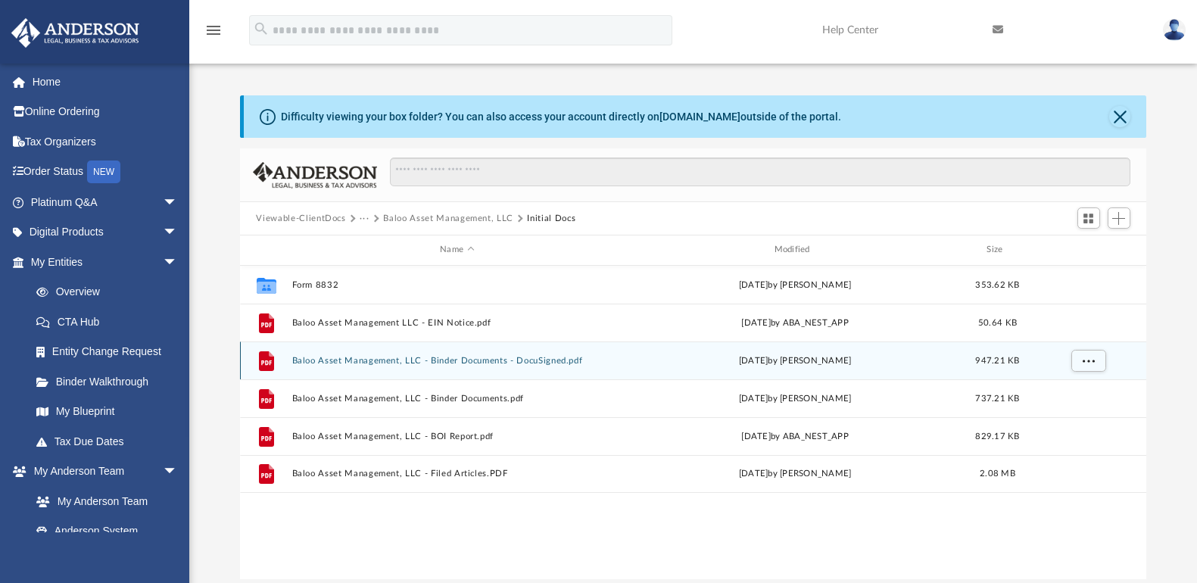
click at [451, 361] on button "Baloo Asset Management, LLC - Binder Documents - DocuSigned.pdf" at bounding box center [457, 361] width 331 height 10
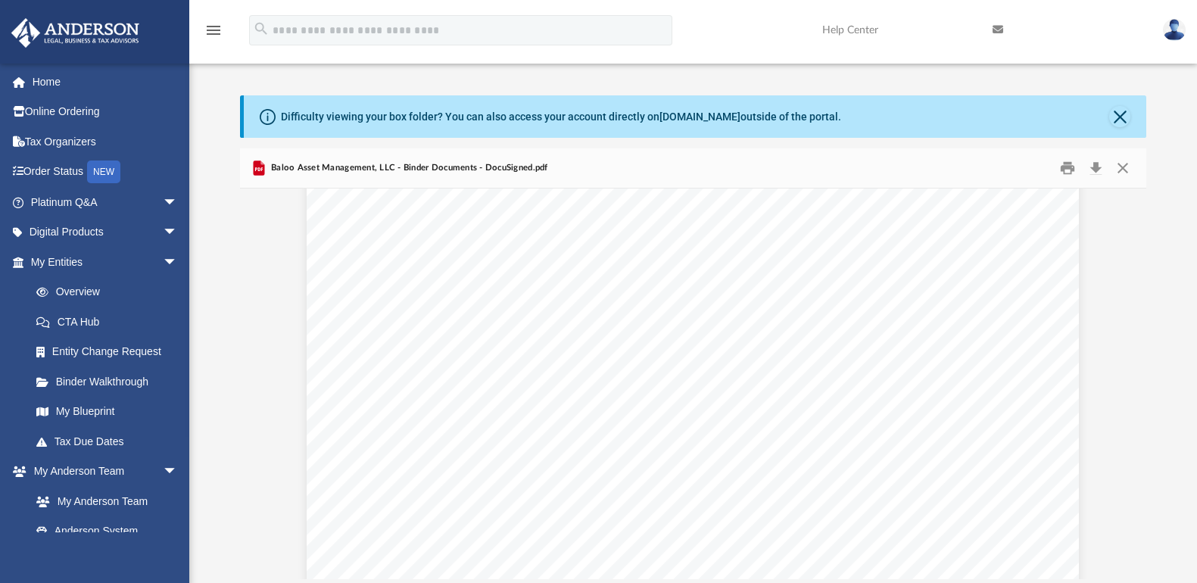
scroll to position [2348, 0]
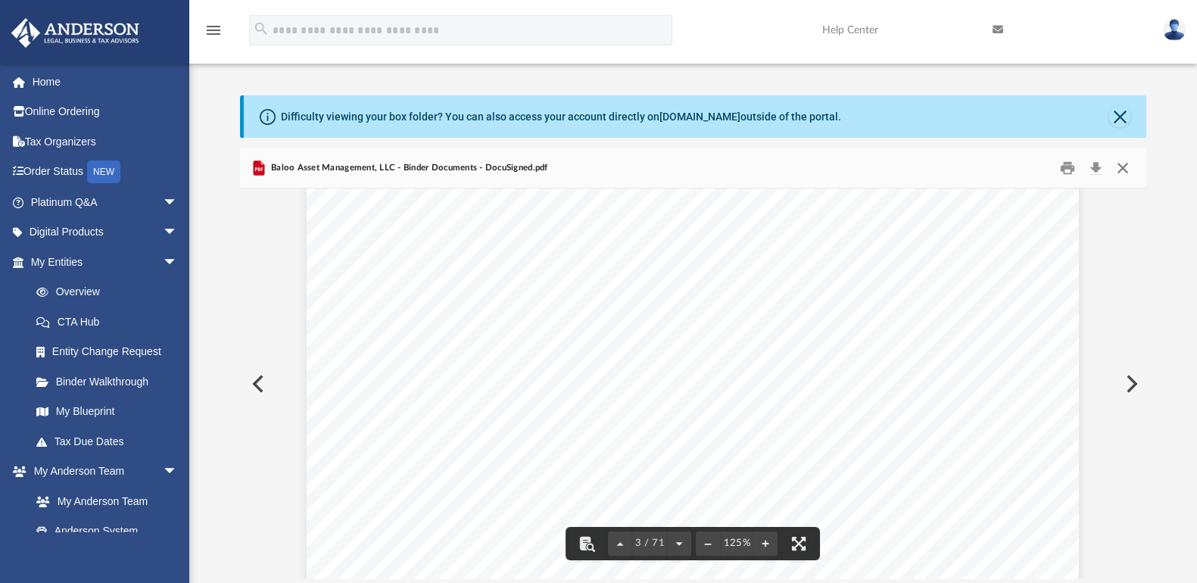
click at [1124, 173] on button "Close" at bounding box center [1123, 168] width 27 height 23
